Goal: Task Accomplishment & Management: Manage account settings

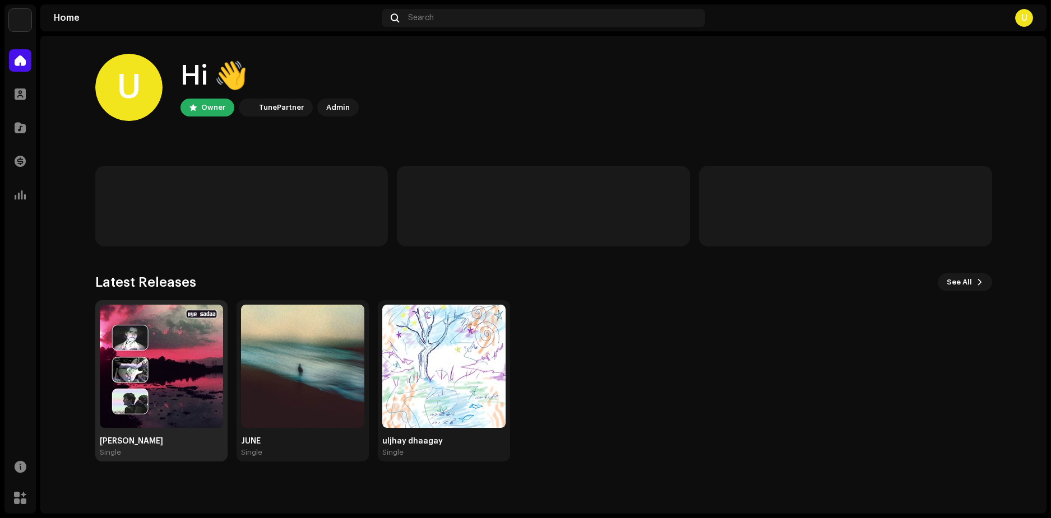
click at [184, 346] on img at bounding box center [161, 366] width 123 height 123
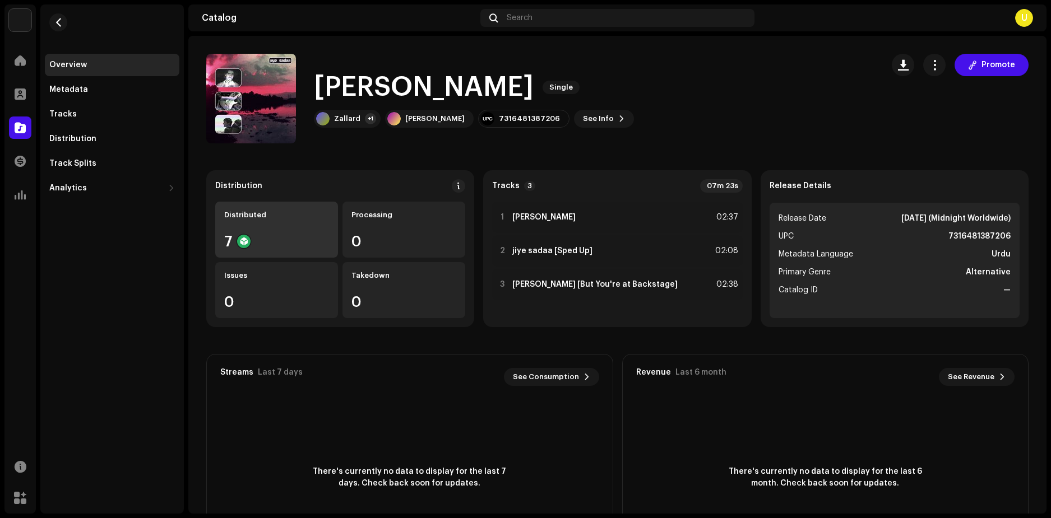
click at [267, 217] on div "Distributed" at bounding box center [276, 215] width 105 height 9
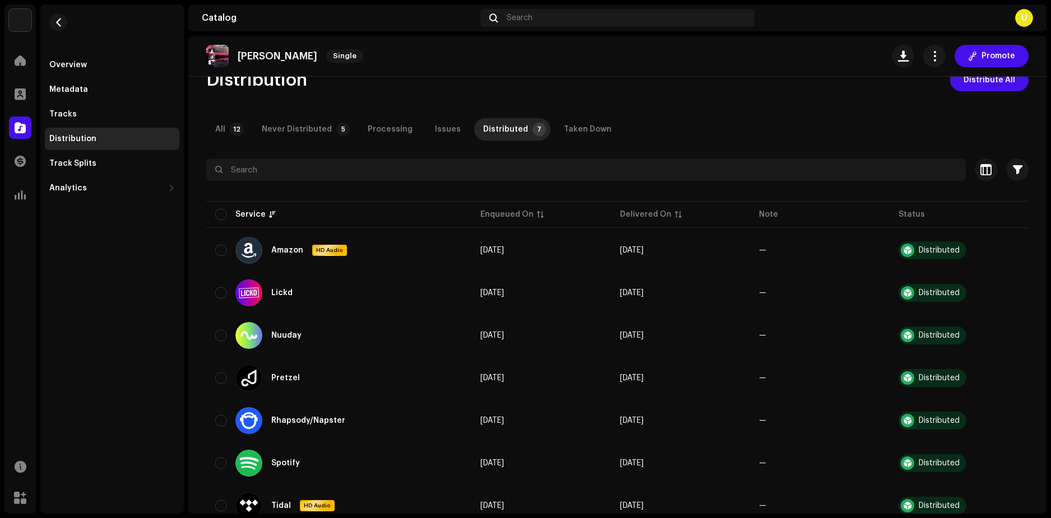
scroll to position [67, 0]
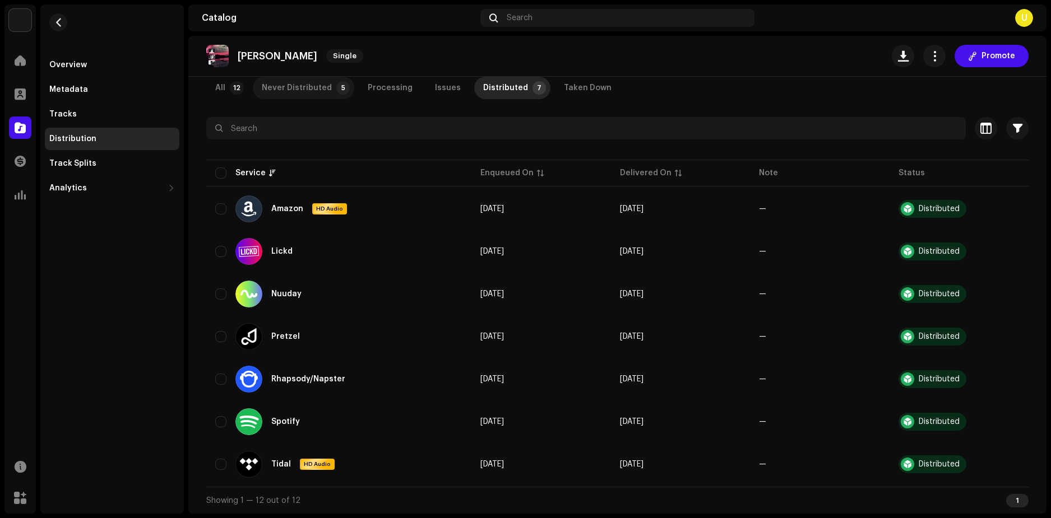
click at [295, 90] on div "Never Distributed" at bounding box center [297, 88] width 70 height 22
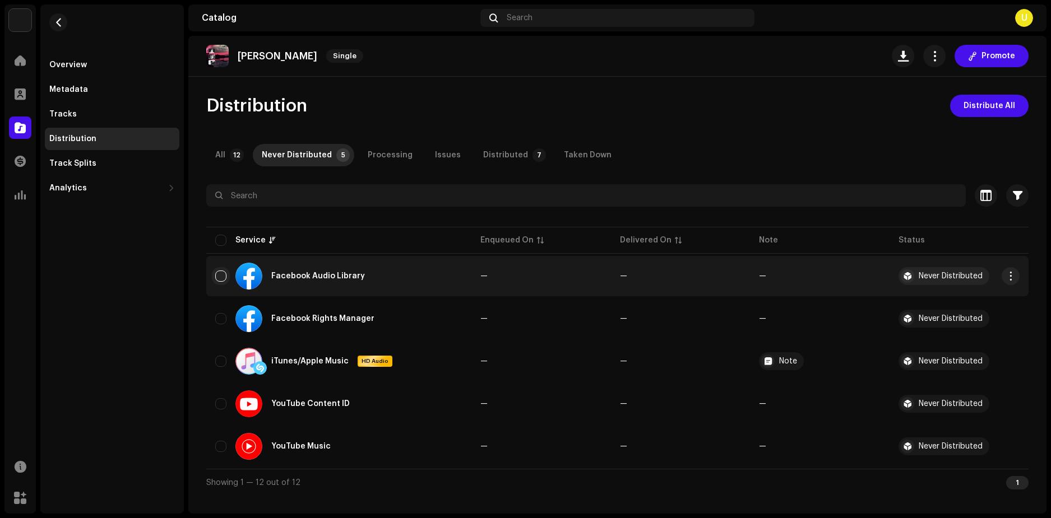
click at [223, 275] on input "checkbox" at bounding box center [220, 276] width 11 height 11
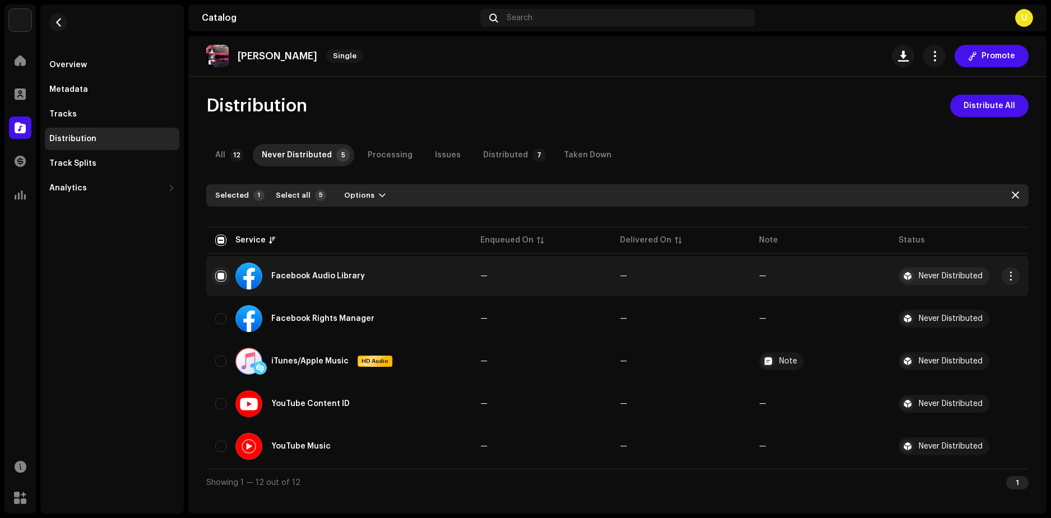
click at [223, 275] on input "Row Selected" at bounding box center [220, 276] width 11 height 11
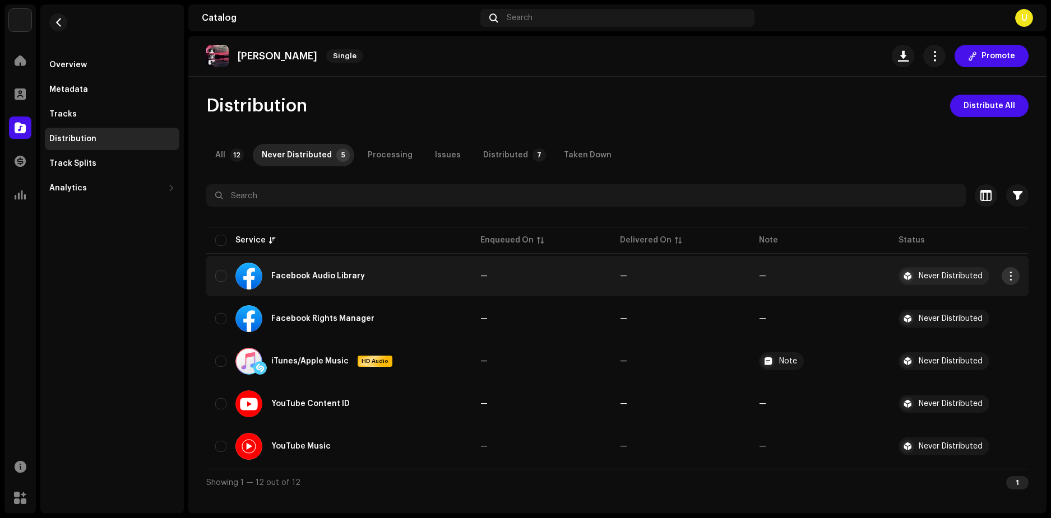
click at [1011, 277] on span "button" at bounding box center [1010, 276] width 8 height 9
click at [217, 281] on input "Row Unselected" at bounding box center [220, 276] width 11 height 11
checkbox input "true"
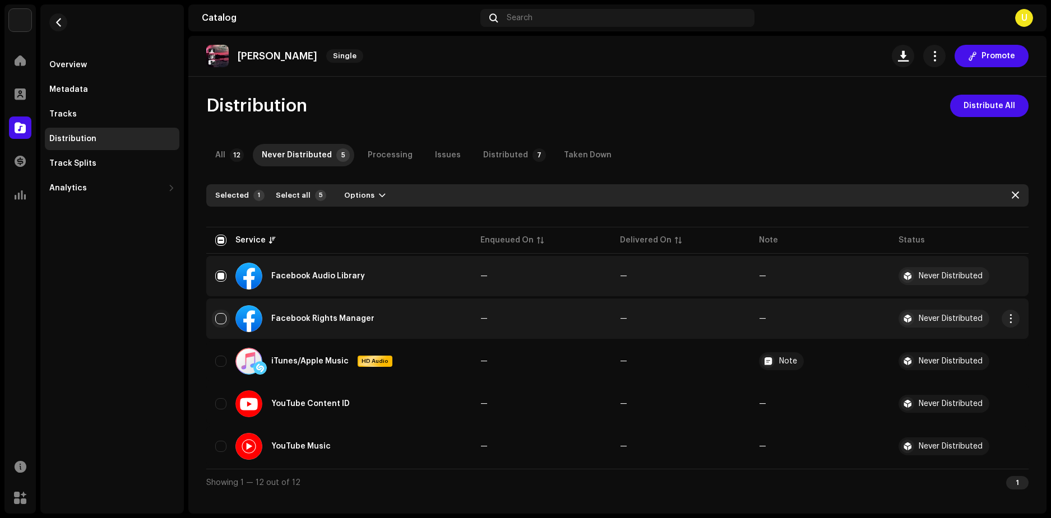
click at [215, 321] on input "Row Unselected" at bounding box center [220, 318] width 11 height 11
checkbox input "true"
click at [493, 158] on div "Distributed" at bounding box center [505, 155] width 45 height 22
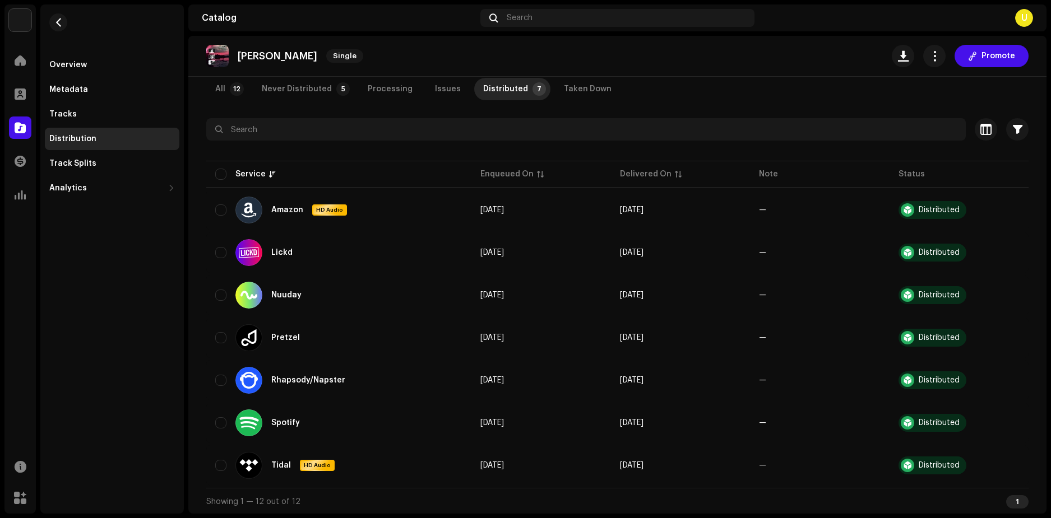
scroll to position [67, 0]
